Goal: Transaction & Acquisition: Purchase product/service

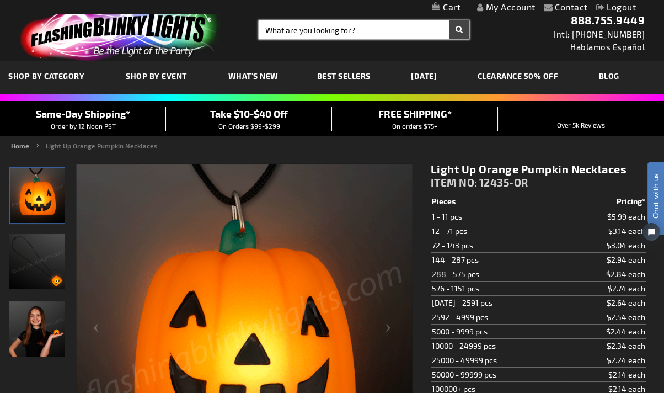
click at [282, 29] on input "Search" at bounding box center [364, 29] width 211 height 19
type input "SOUND REACTIVE"
click at [449, 20] on button "Search" at bounding box center [459, 29] width 20 height 19
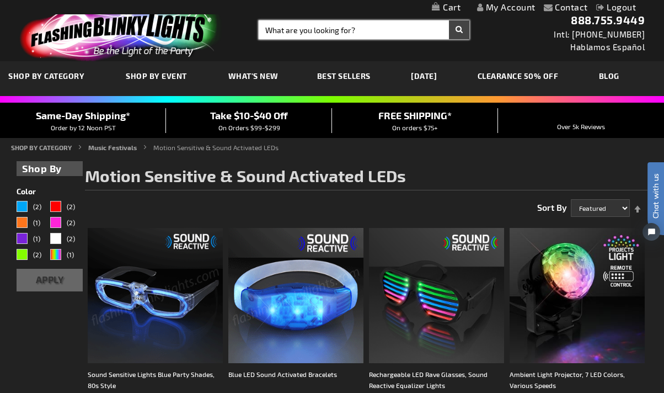
click at [302, 28] on input "Search" at bounding box center [364, 29] width 211 height 19
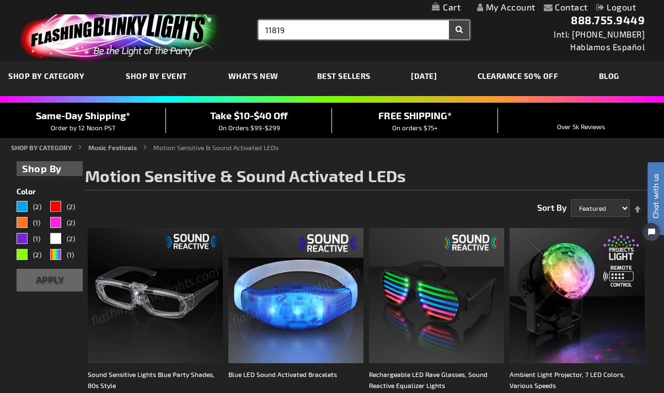
type input "11819"
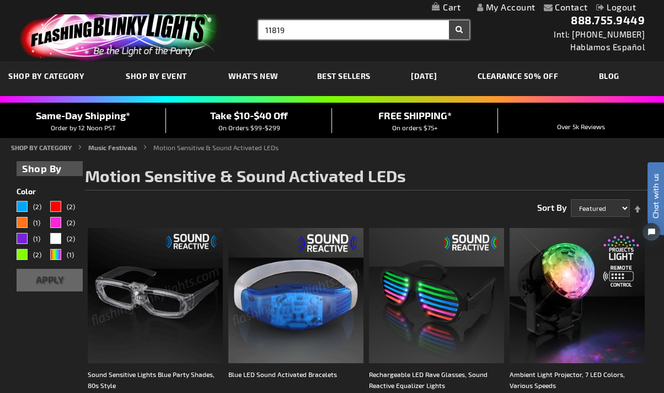
click at [449, 20] on button "Search" at bounding box center [459, 29] width 20 height 19
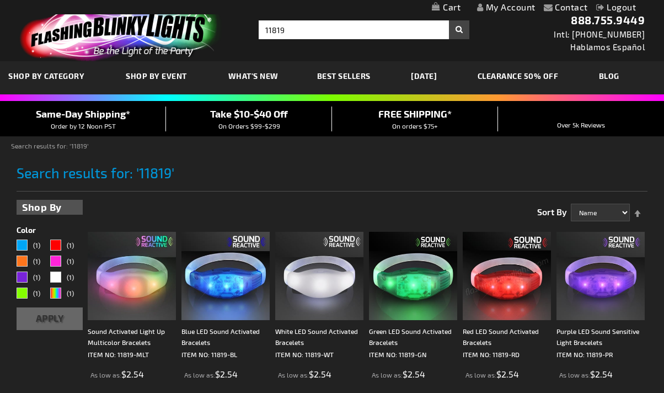
click at [240, 166] on h1 "Search results for: '11819'" at bounding box center [332, 178] width 631 height 26
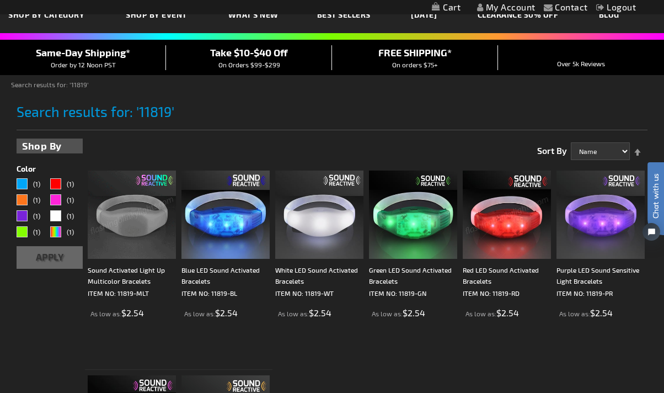
click at [29, 325] on div "Checkout as a new customer Creating an account has many benefits: See order and…" at bounding box center [332, 378] width 631 height 491
click at [33, 336] on div "Checkout as a new customer Creating an account has many benefits: See order and…" at bounding box center [332, 378] width 631 height 491
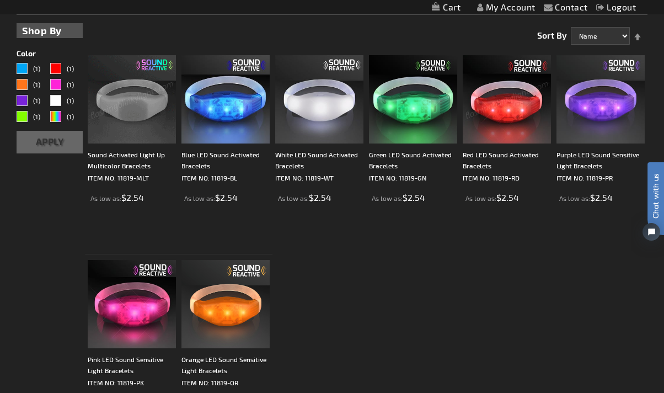
scroll to position [183, 0]
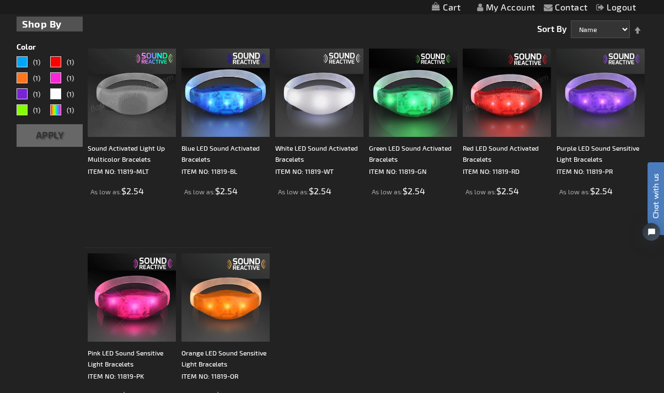
click at [47, 299] on div "Checkout as a new customer Creating an account has many benefits: See order and…" at bounding box center [332, 256] width 631 height 491
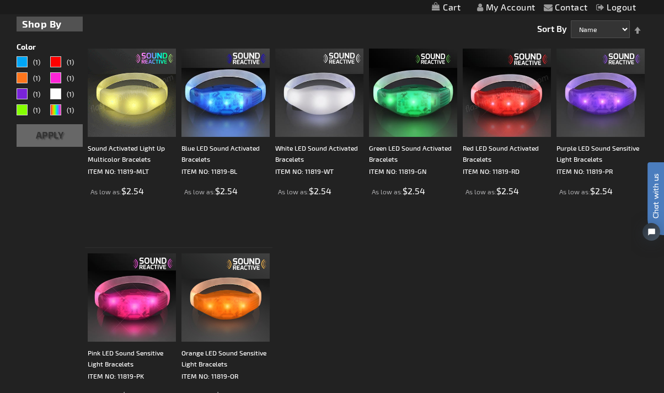
click at [22, 290] on div "Checkout as a new customer Creating an account has many benefits: See order and…" at bounding box center [332, 256] width 631 height 491
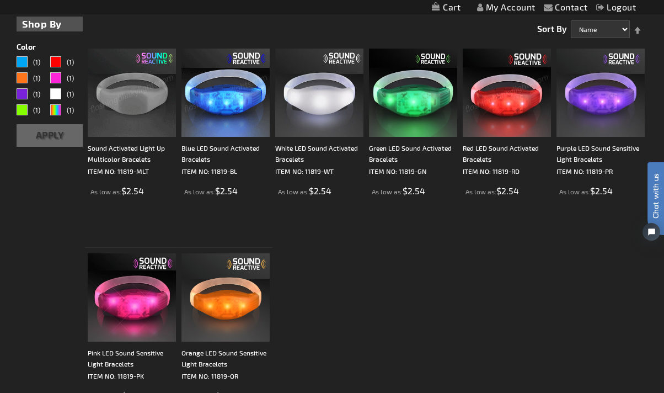
click at [218, 84] on img at bounding box center [225, 93] width 88 height 88
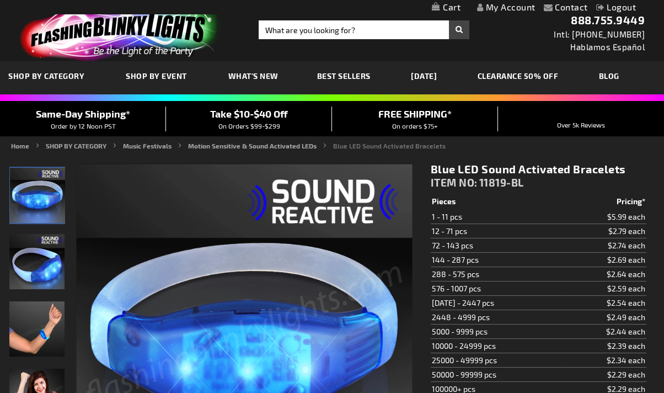
click at [469, 178] on span "ITEM NO:" at bounding box center [454, 182] width 47 height 13
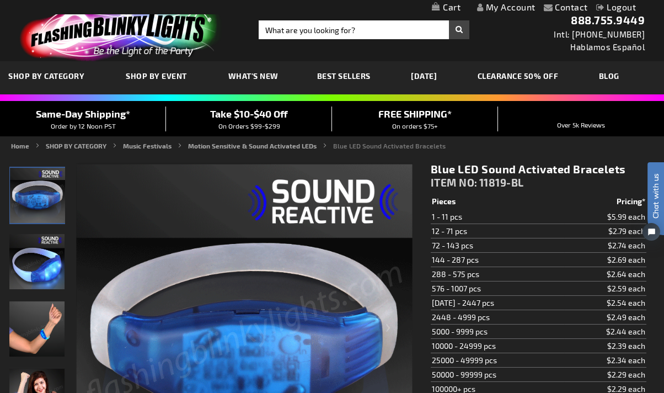
click at [501, 173] on h1 "Blue LED Sound Activated Bracelets" at bounding box center [539, 169] width 216 height 14
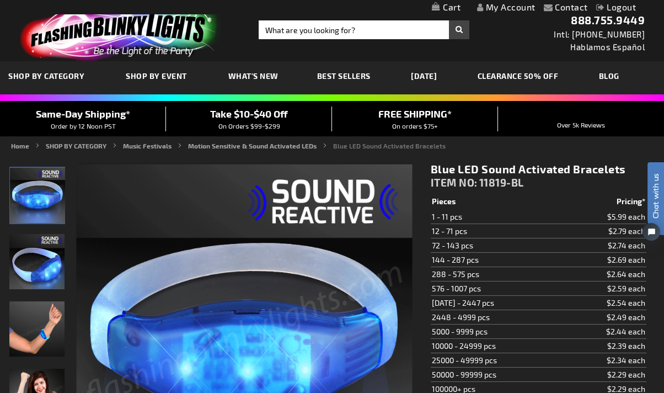
click at [475, 194] on th "Pieces" at bounding box center [497, 201] width 133 height 15
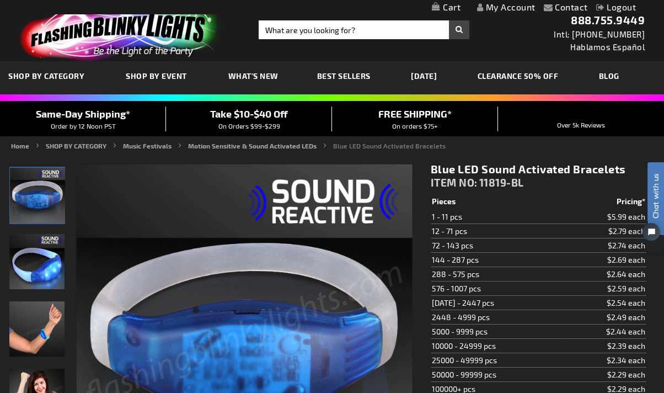
click at [475, 380] on td "50000 - 99999 pcs" at bounding box center [497, 374] width 133 height 14
